Goal: Task Accomplishment & Management: Manage account settings

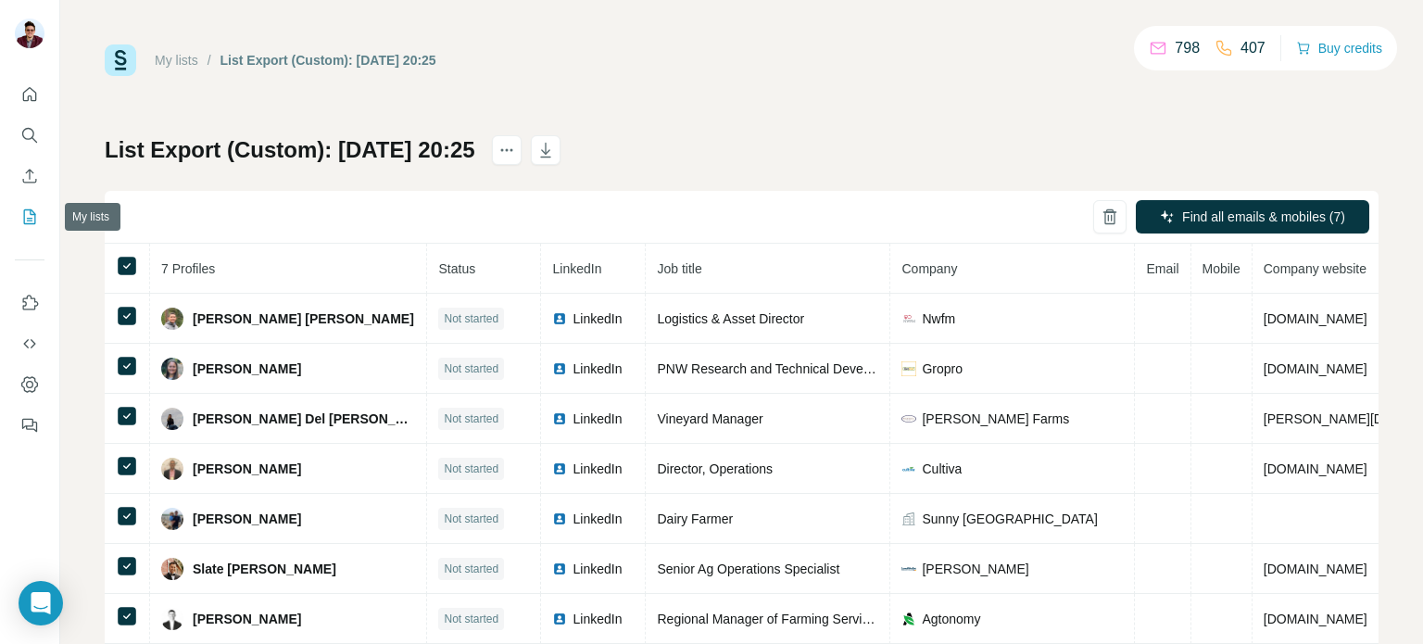
click at [36, 218] on icon "My lists" at bounding box center [29, 216] width 19 height 19
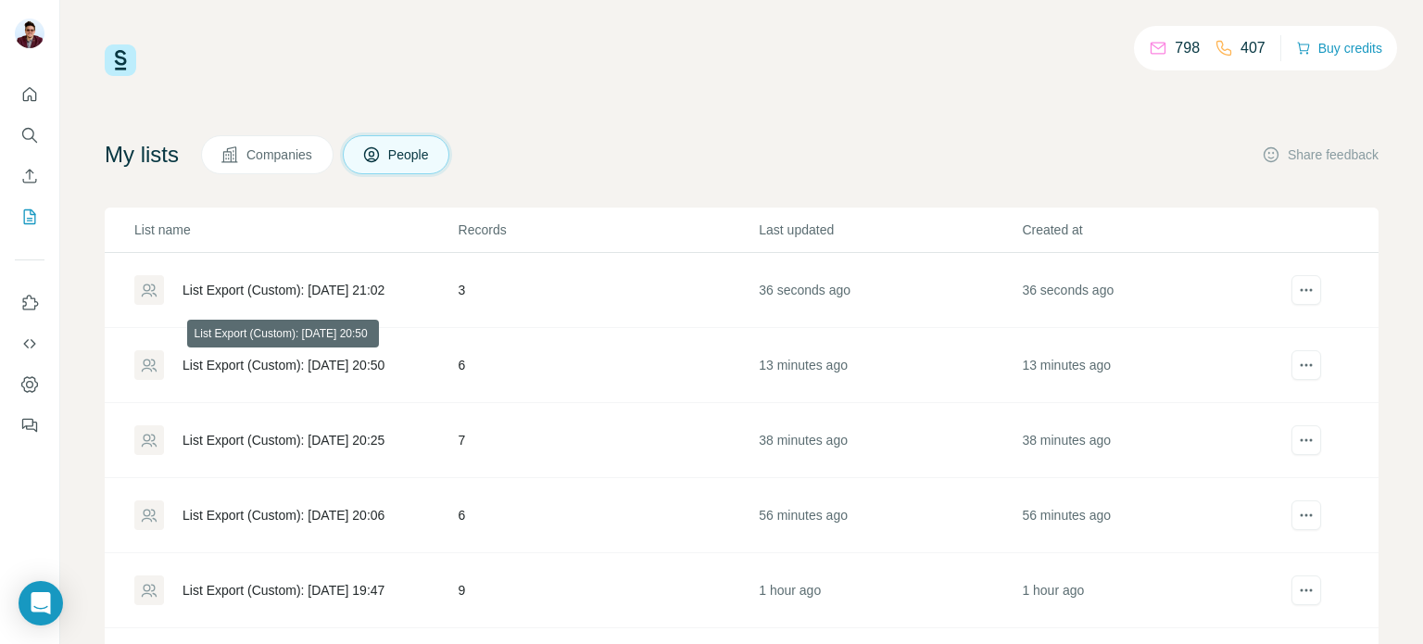
click at [384, 363] on div "List Export (Custom): [DATE] 20:50" at bounding box center [283, 365] width 202 height 19
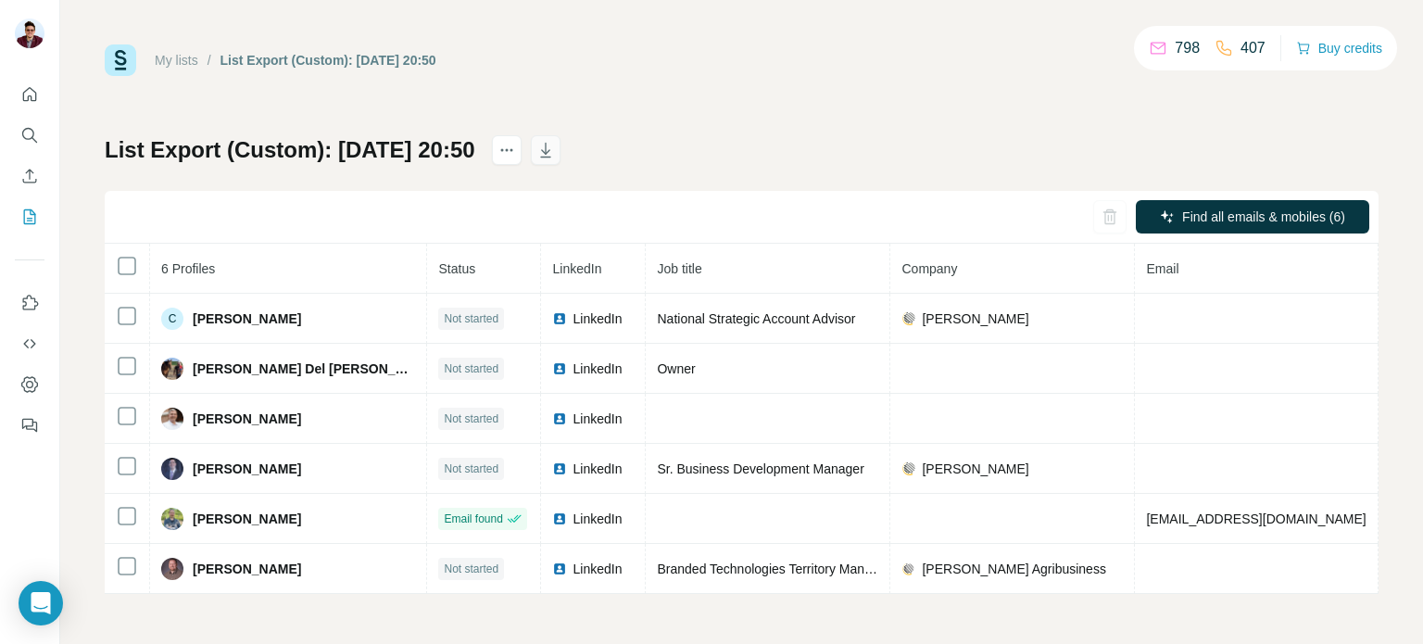
click at [555, 154] on icon "button" at bounding box center [545, 150] width 19 height 19
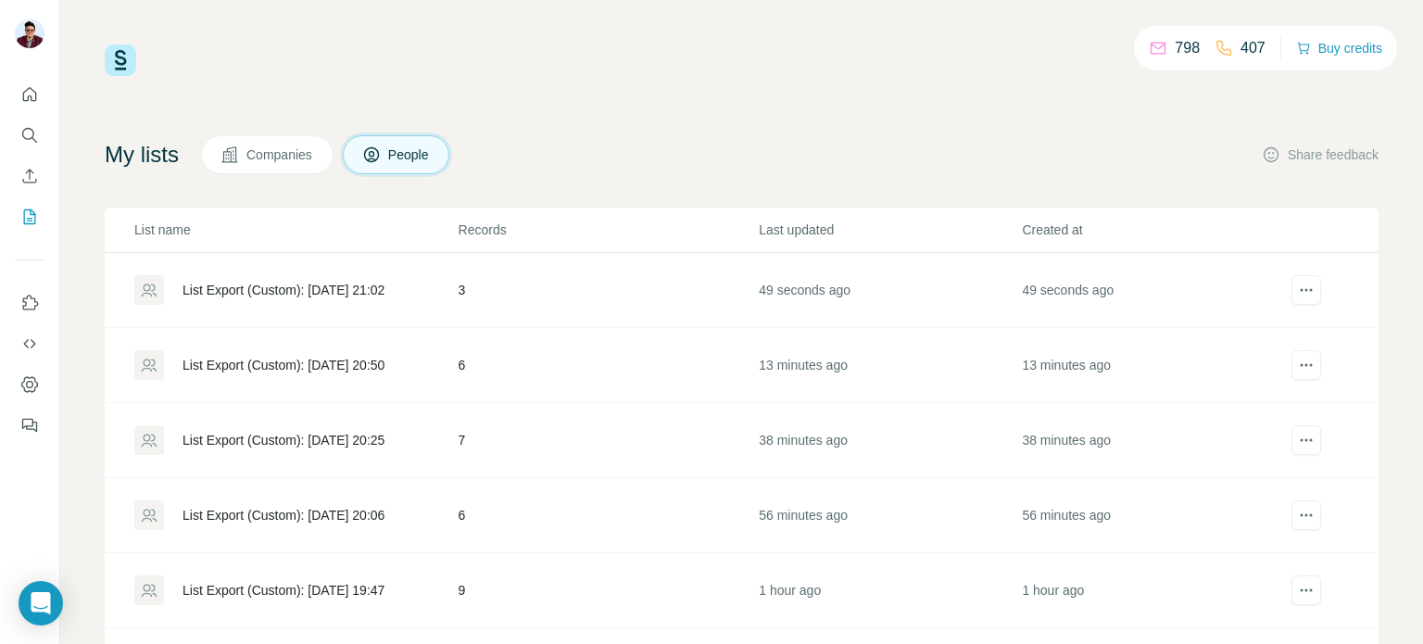
click at [325, 284] on div "List Export (Custom): [DATE] 21:02" at bounding box center [283, 290] width 202 height 19
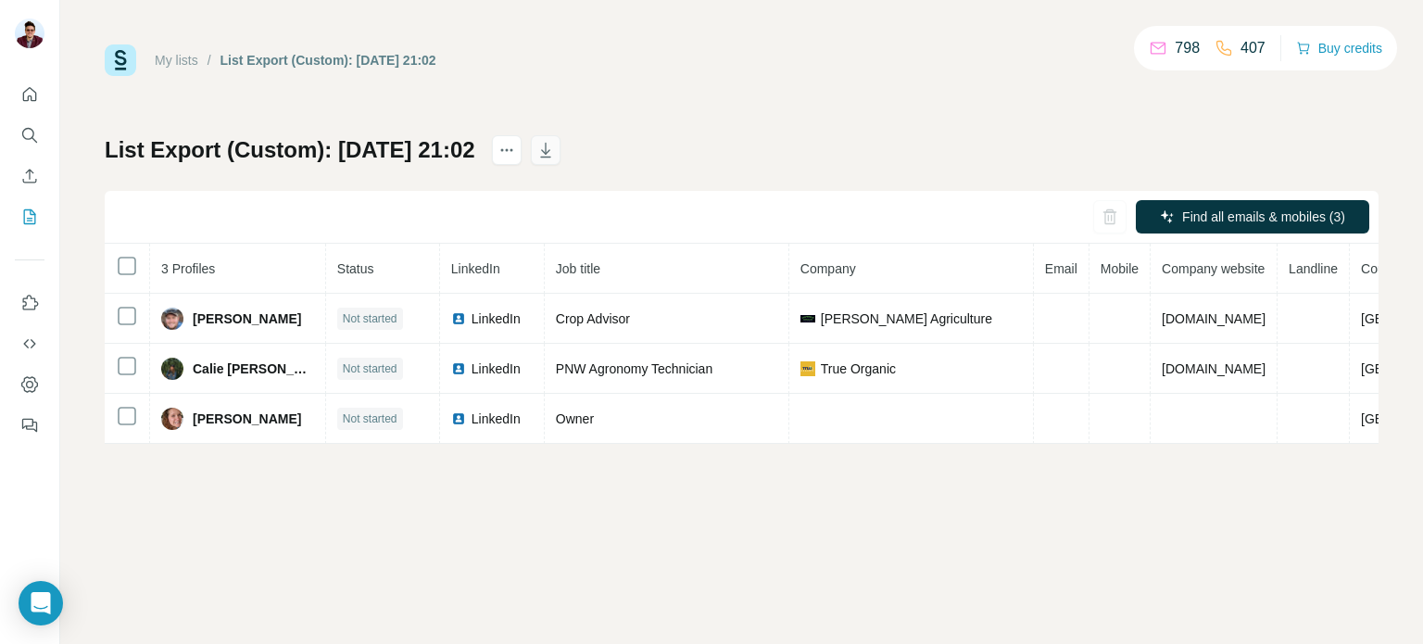
click at [560, 151] on button "button" at bounding box center [546, 150] width 30 height 30
